Goal: Find specific page/section: Find specific page/section

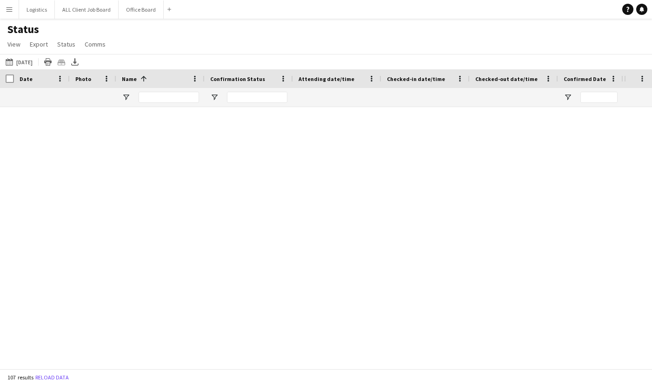
scroll to position [0, 2]
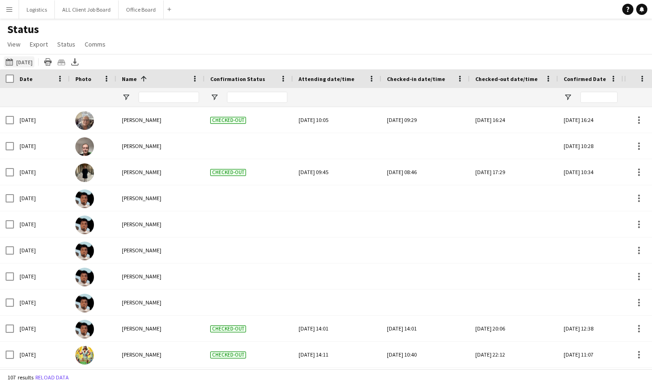
click at [34, 61] on button "This Week Yesterday" at bounding box center [19, 61] width 31 height 11
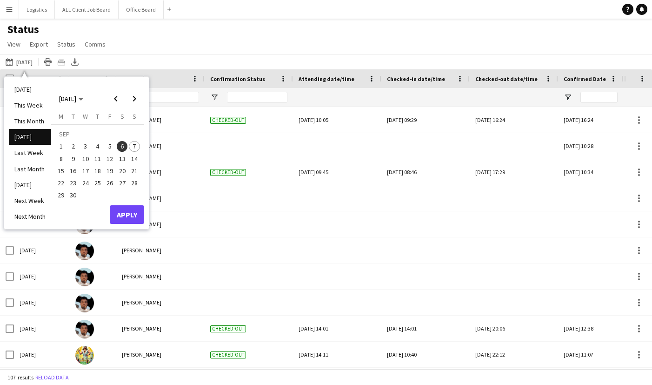
click at [164, 59] on div "This Week Yesterday Today This Week This Month Yesterday Last Week Last Month T…" at bounding box center [326, 61] width 652 height 15
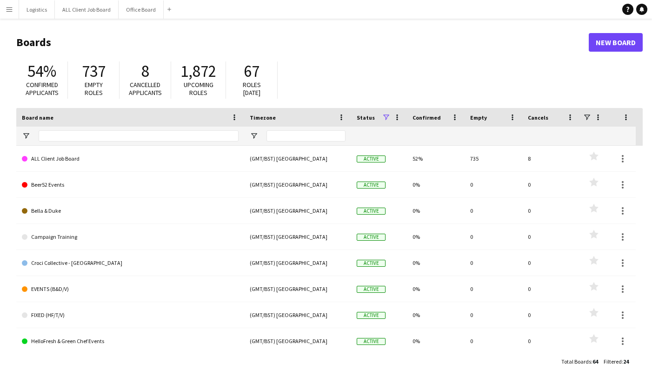
click at [13, 8] on button "Menu" at bounding box center [9, 9] width 19 height 19
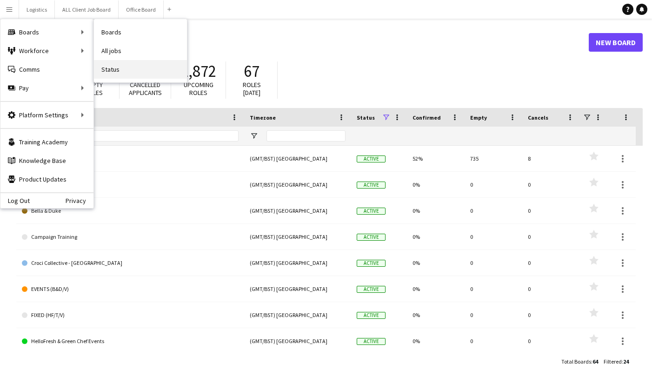
click at [110, 69] on link "Status" at bounding box center [140, 69] width 93 height 19
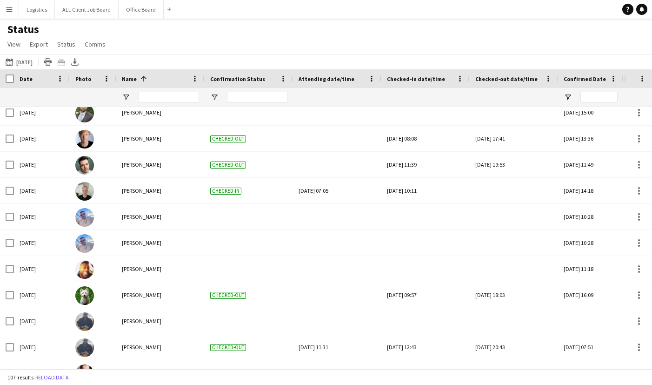
click at [137, 78] on span at bounding box center [142, 78] width 11 height 8
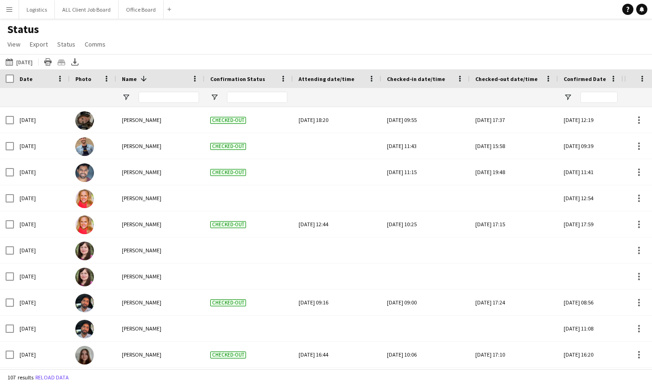
click at [141, 77] on span at bounding box center [144, 78] width 8 height 8
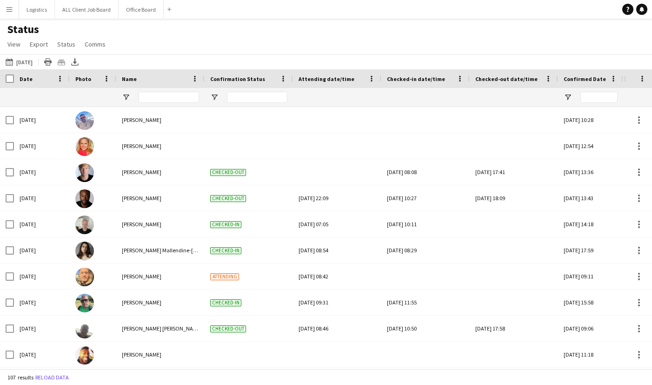
click at [137, 80] on div "Name" at bounding box center [155, 79] width 66 height 14
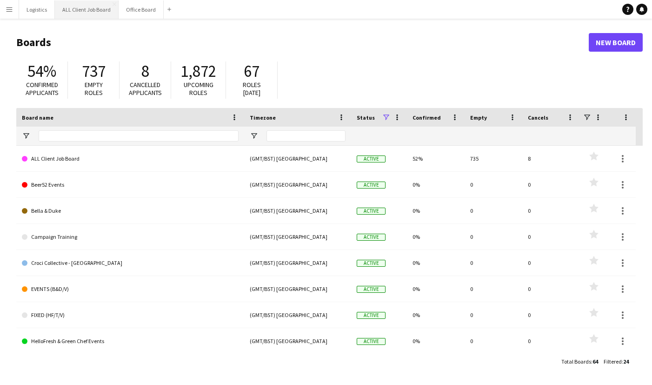
click at [87, 4] on button "ALL Client Job Board Close" at bounding box center [87, 9] width 64 height 18
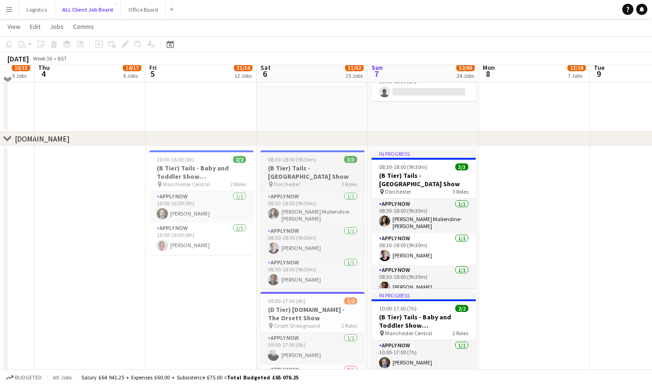
scroll to position [2781, 0]
